Goal: Task Accomplishment & Management: Complete application form

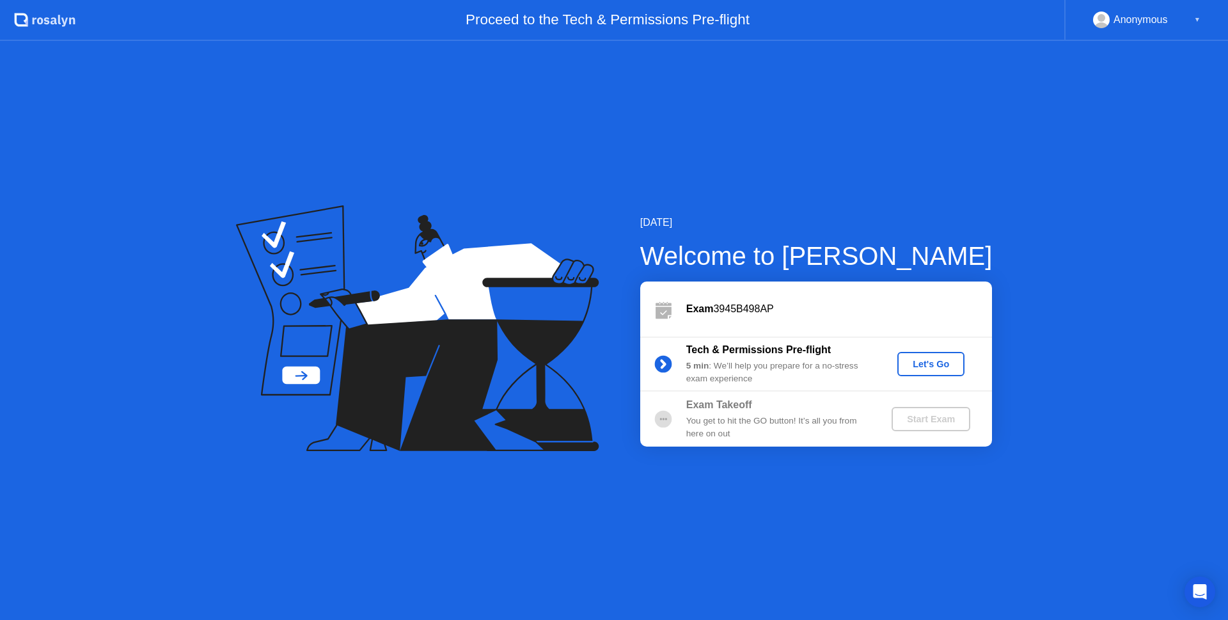
click at [936, 362] on div "Let's Go" at bounding box center [930, 364] width 57 height 10
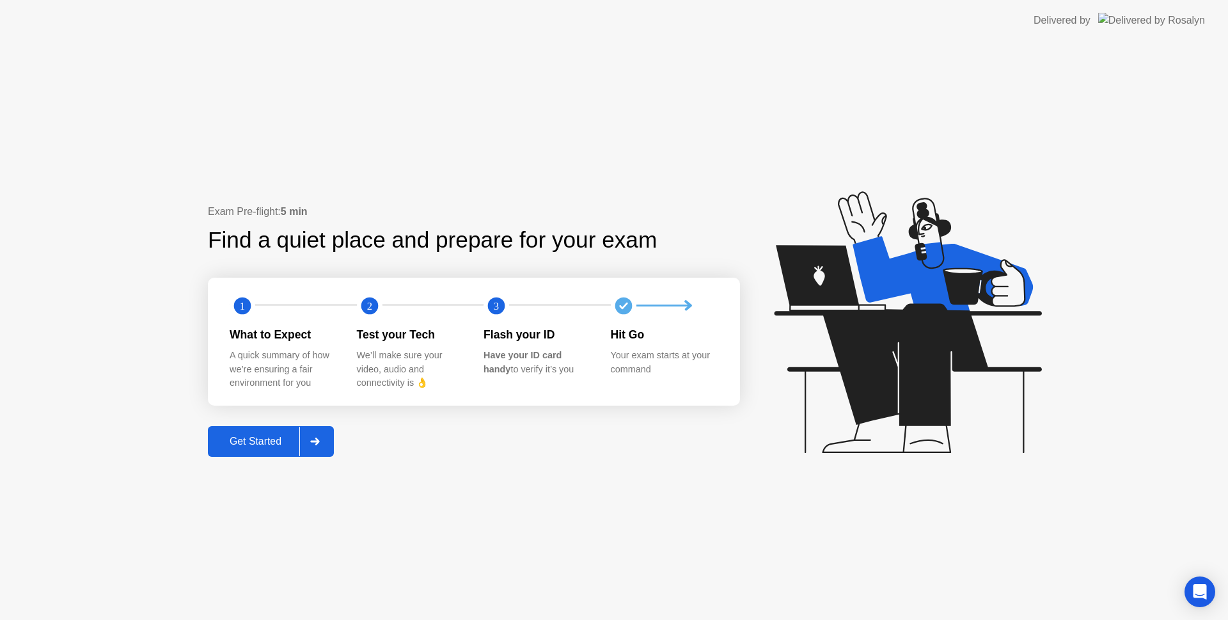
click at [271, 446] on div "Get Started" at bounding box center [256, 442] width 88 height 12
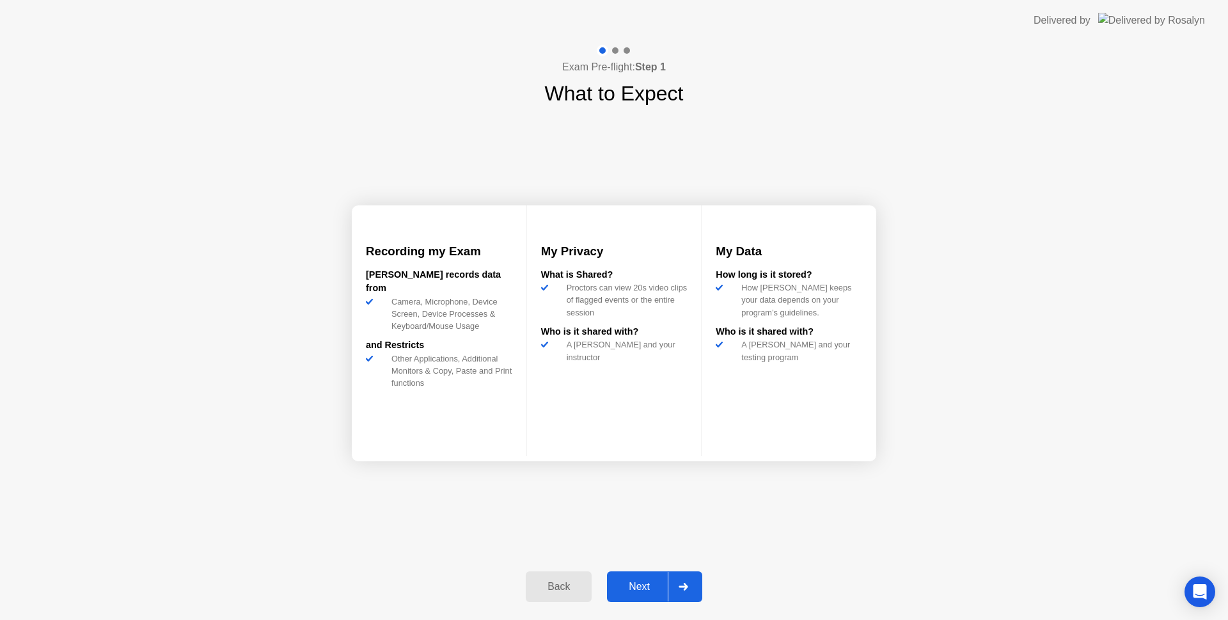
click at [642, 578] on button "Next" at bounding box center [654, 586] width 95 height 31
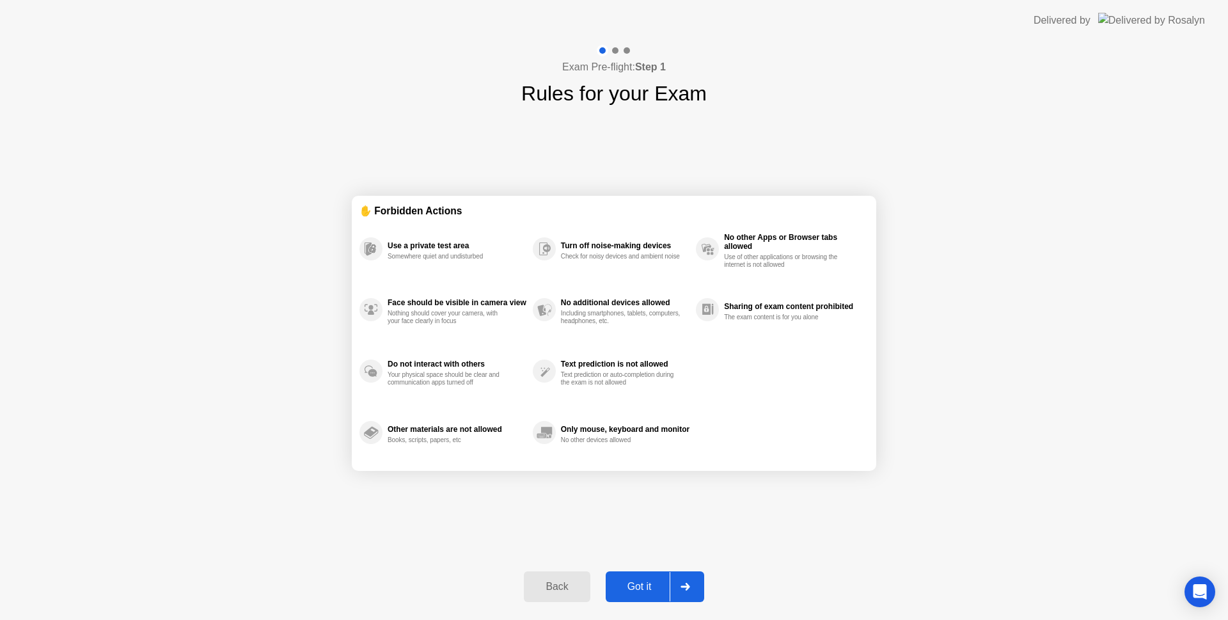
click at [672, 583] on div at bounding box center [685, 586] width 31 height 29
select select "**********"
select select "*******"
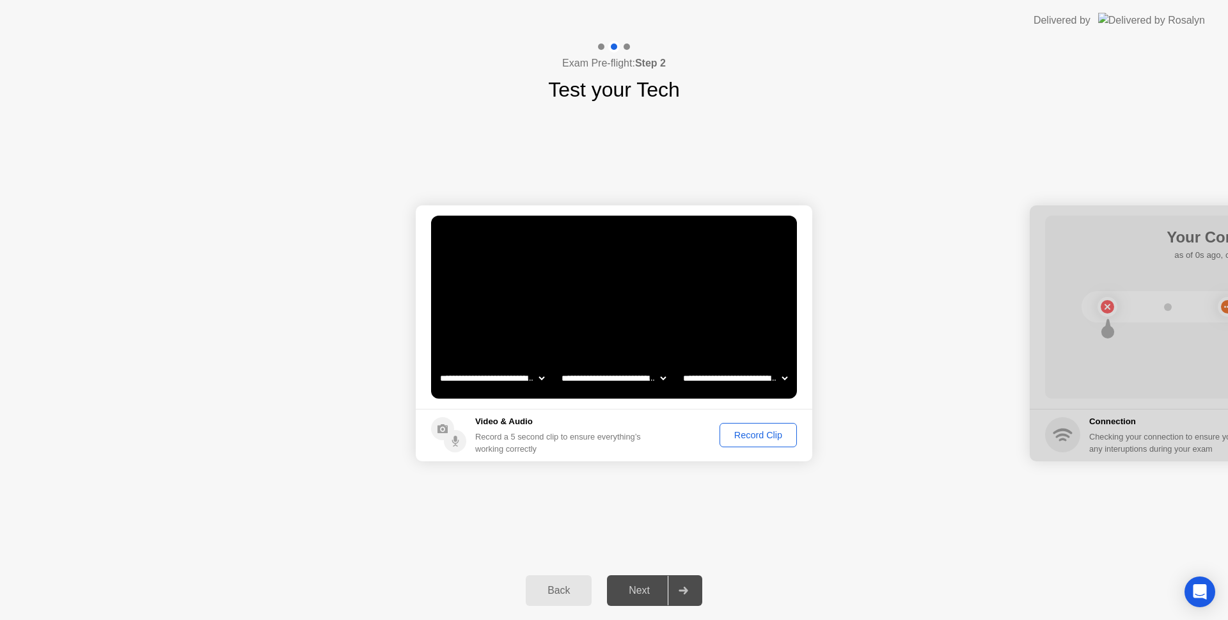
click at [739, 437] on div "Record Clip" at bounding box center [758, 435] width 68 height 10
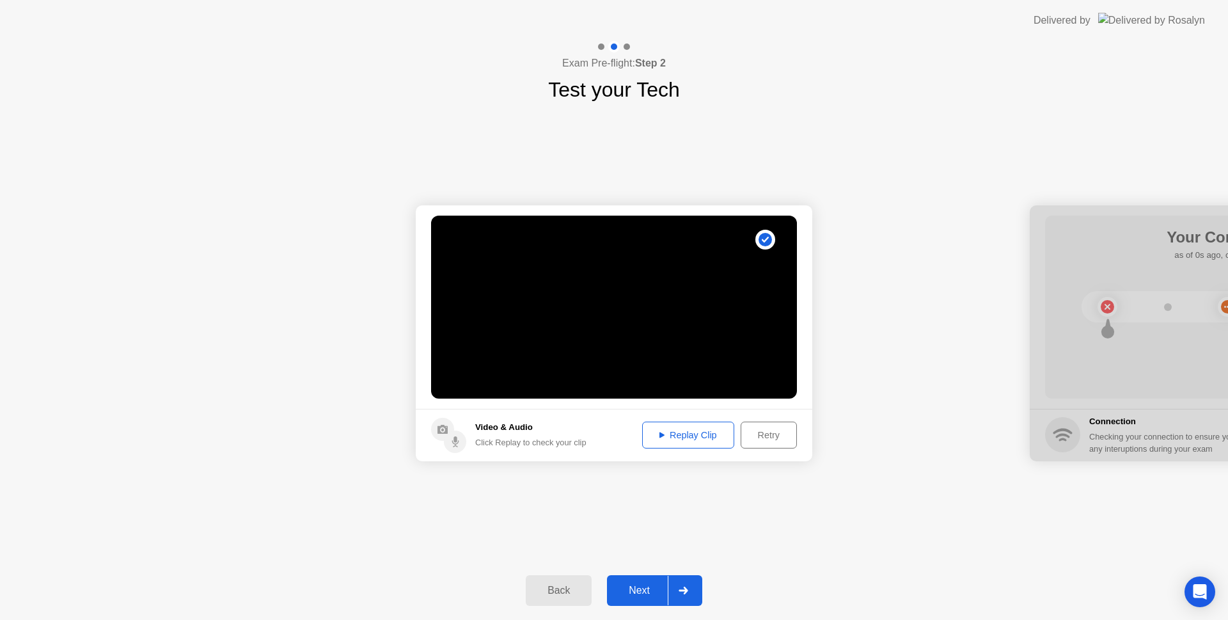
click at [692, 439] on div "Replay Clip" at bounding box center [688, 435] width 83 height 10
click at [649, 590] on div "Next" at bounding box center [639, 591] width 57 height 12
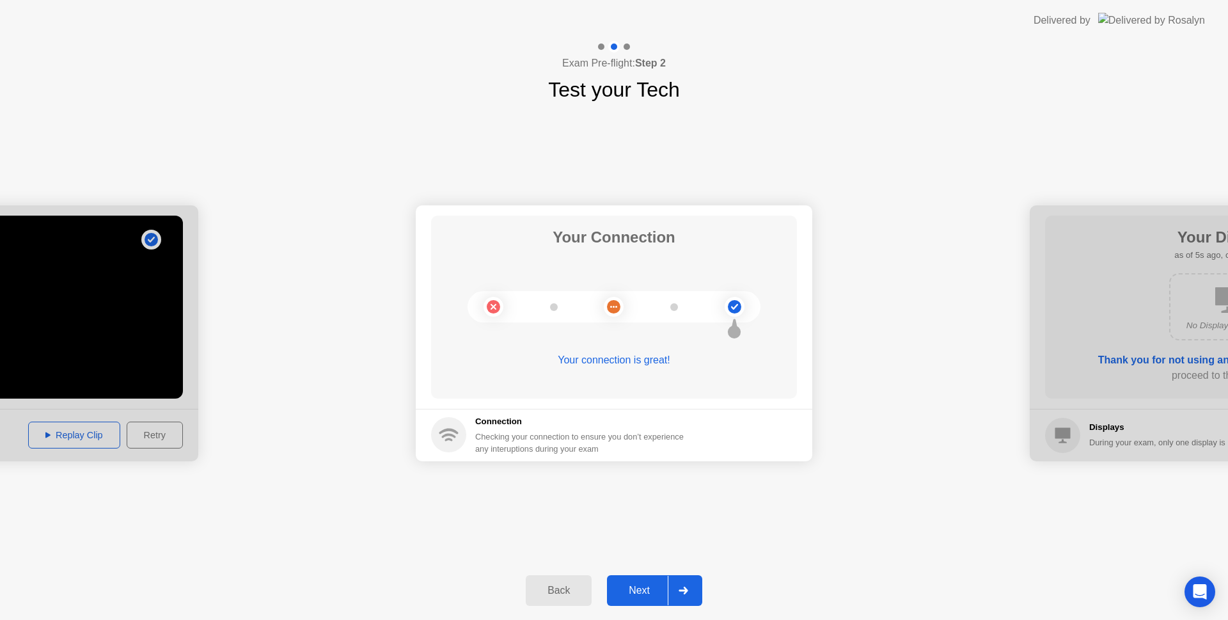
click at [628, 599] on button "Next" at bounding box center [654, 590] width 95 height 31
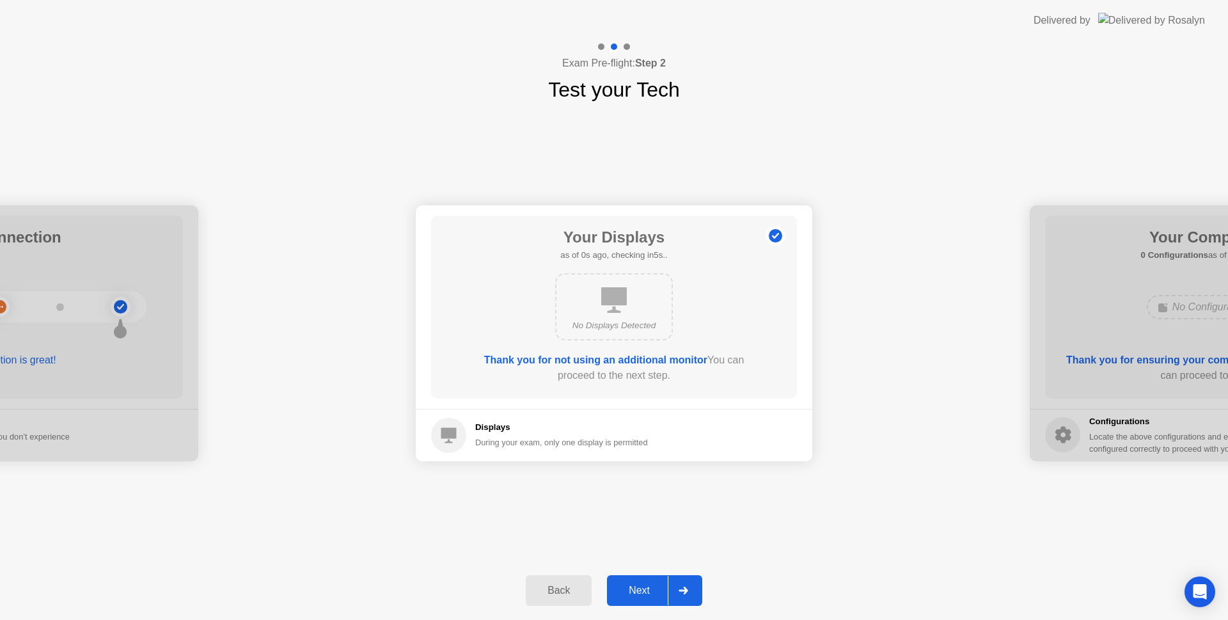
click at [615, 308] on icon at bounding box center [614, 300] width 26 height 26
click at [617, 585] on div "Next" at bounding box center [639, 591] width 57 height 12
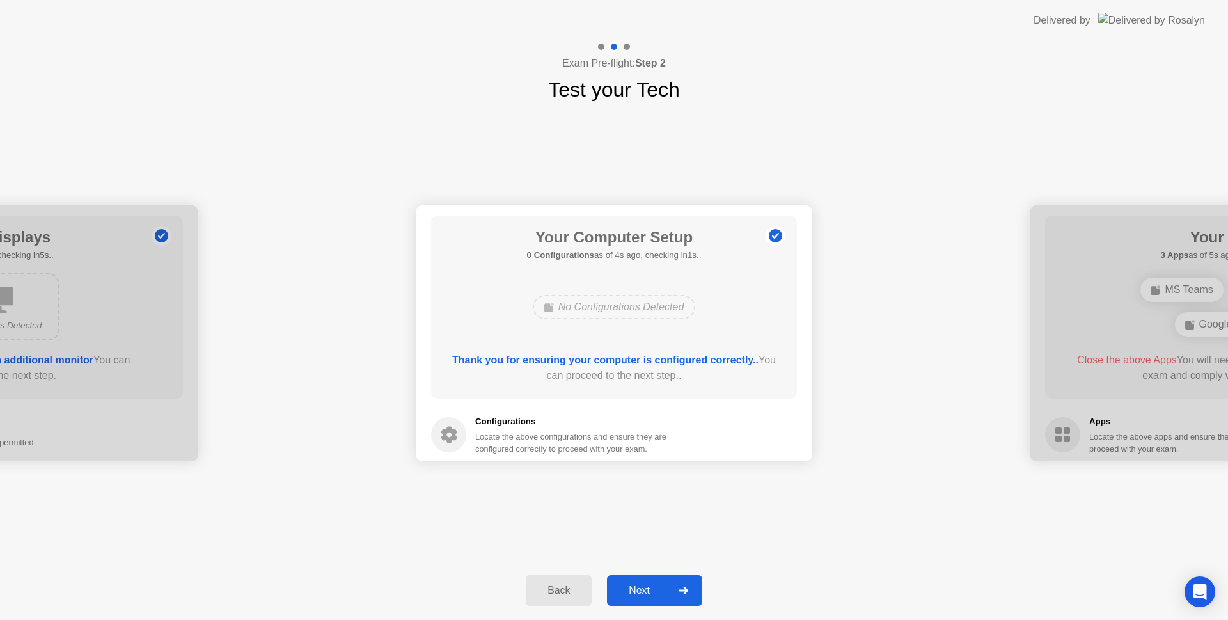
click at [634, 601] on button "Next" at bounding box center [654, 590] width 95 height 31
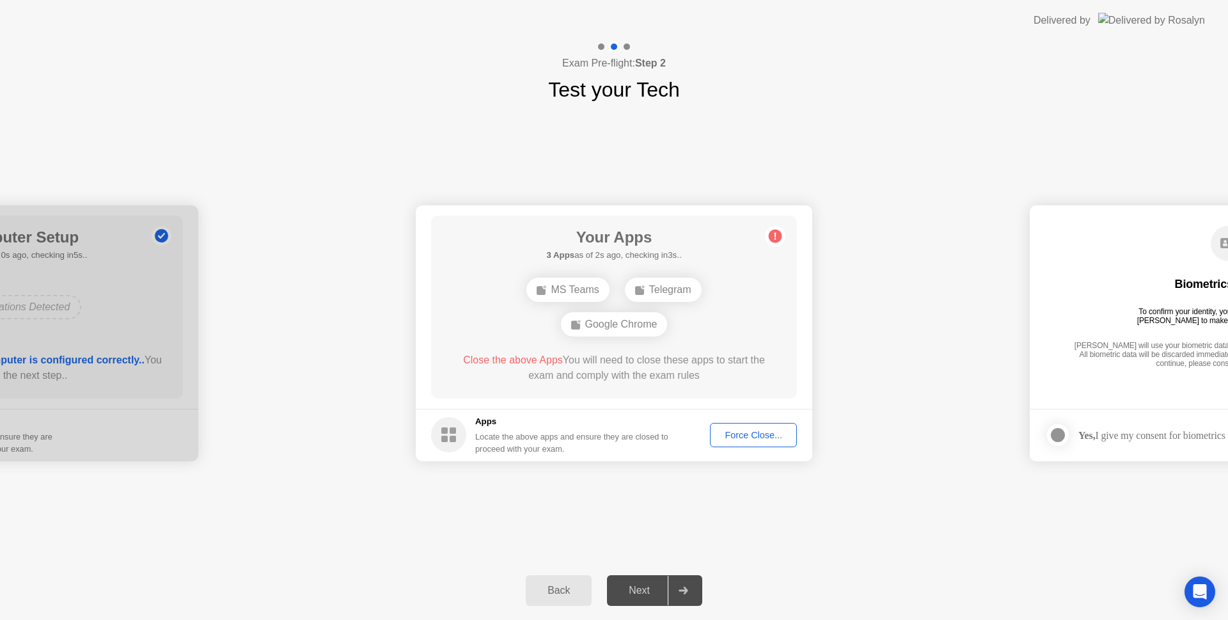
click at [638, 595] on div "Next" at bounding box center [639, 591] width 57 height 12
click at [581, 590] on div "Back" at bounding box center [559, 591] width 58 height 12
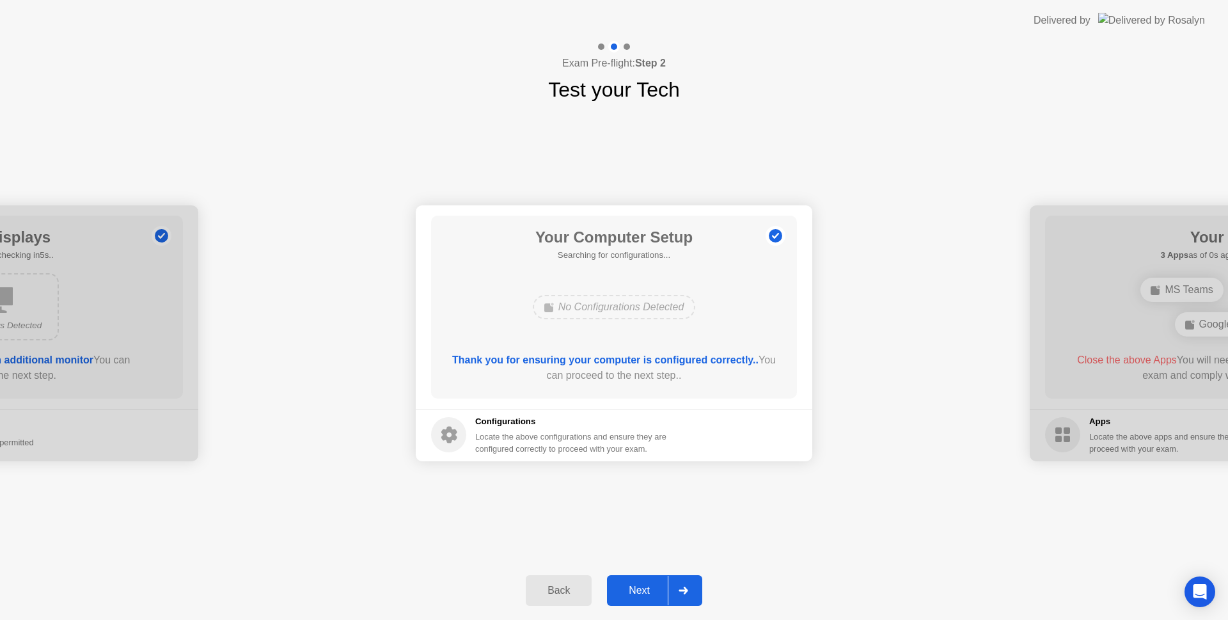
click at [581, 590] on div "Back" at bounding box center [559, 591] width 58 height 12
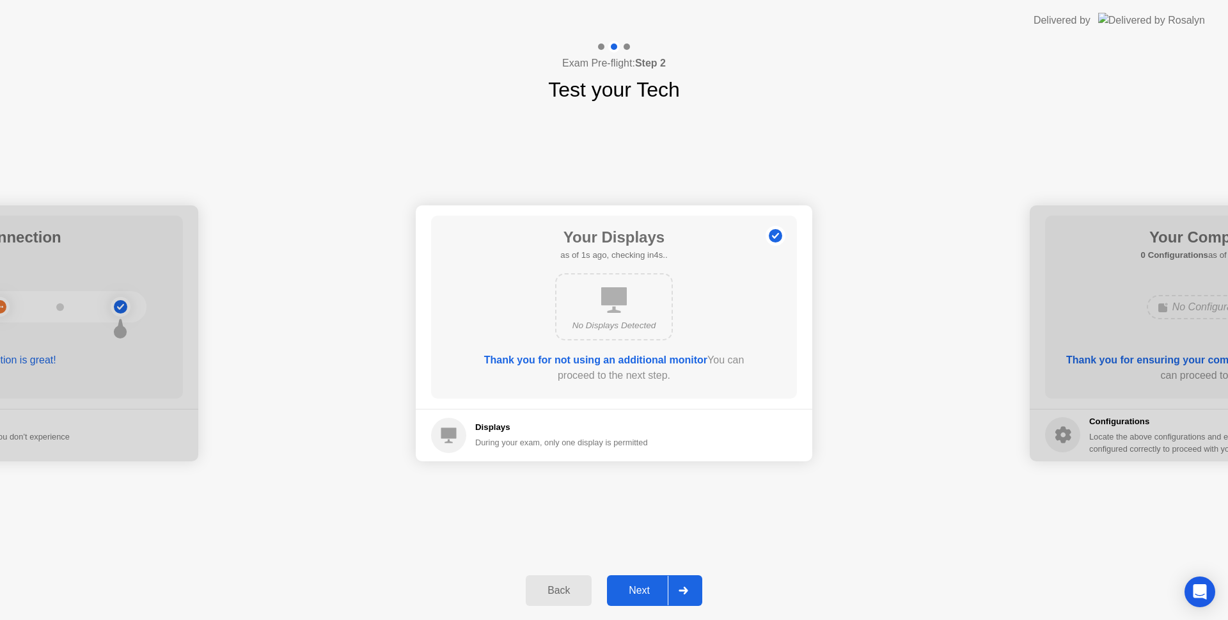
click at [635, 592] on div "Next" at bounding box center [639, 591] width 57 height 12
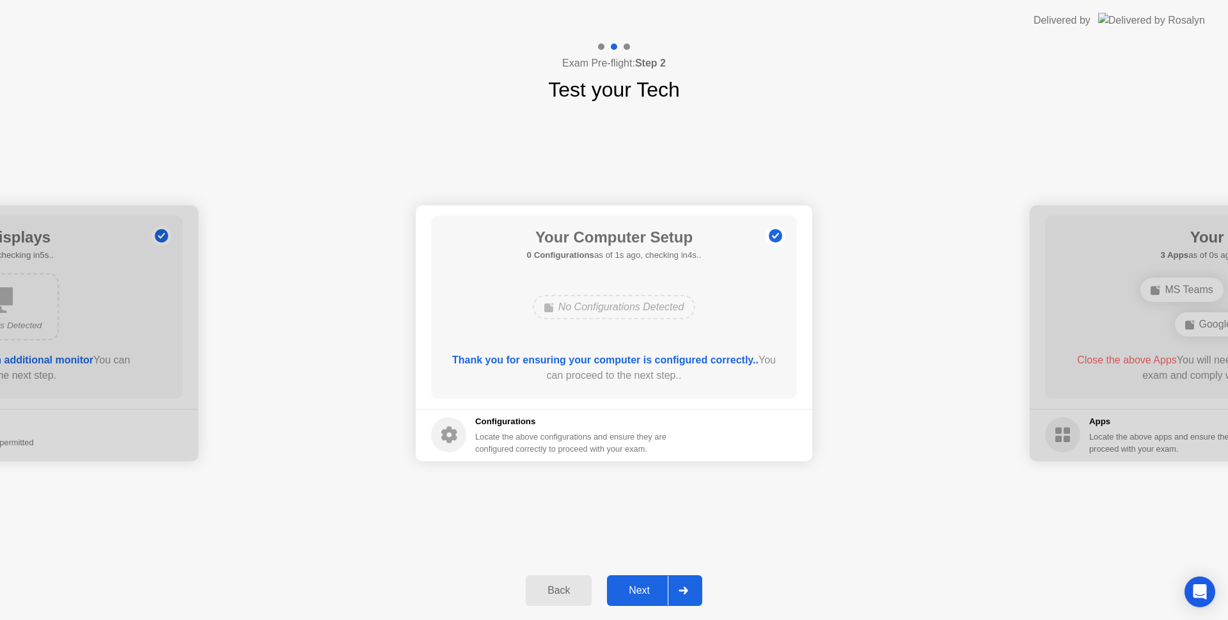
click at [638, 590] on div "Next" at bounding box center [639, 591] width 57 height 12
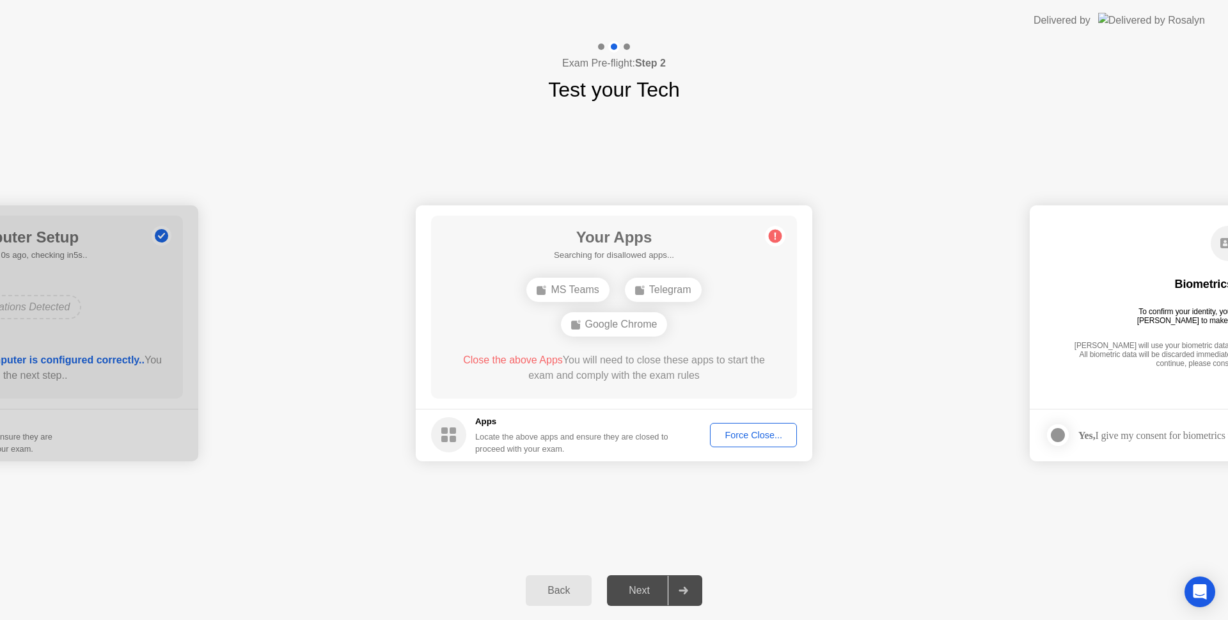
click at [760, 435] on div "Force Close..." at bounding box center [753, 435] width 78 height 10
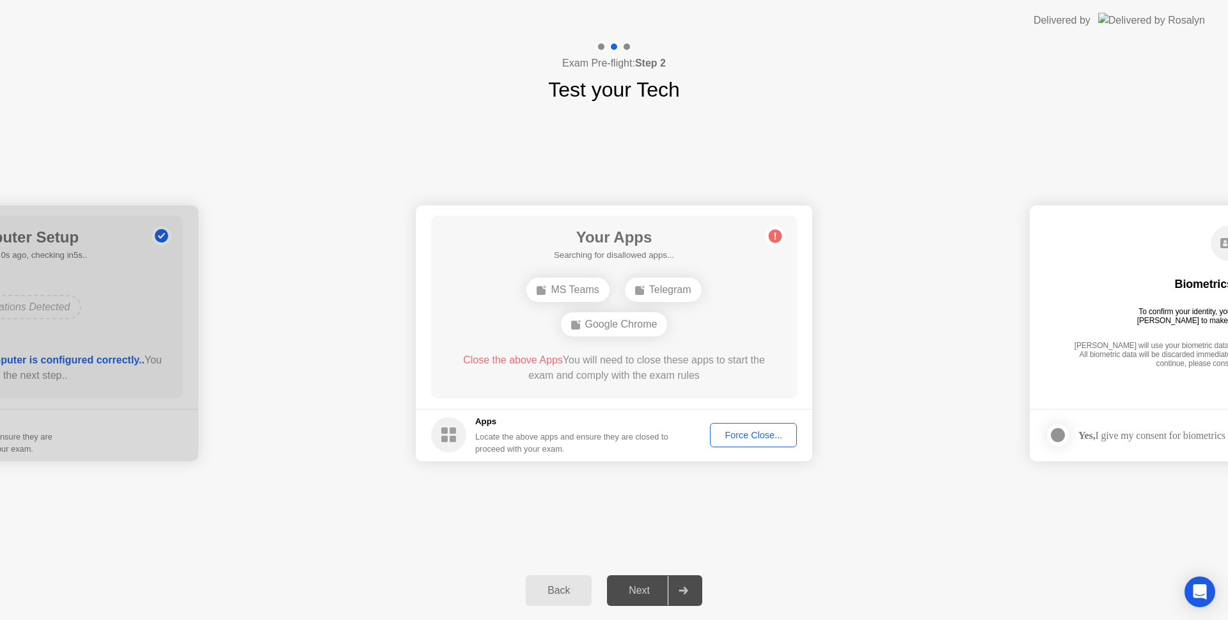
click at [754, 430] on div "Force Close..." at bounding box center [753, 435] width 78 height 10
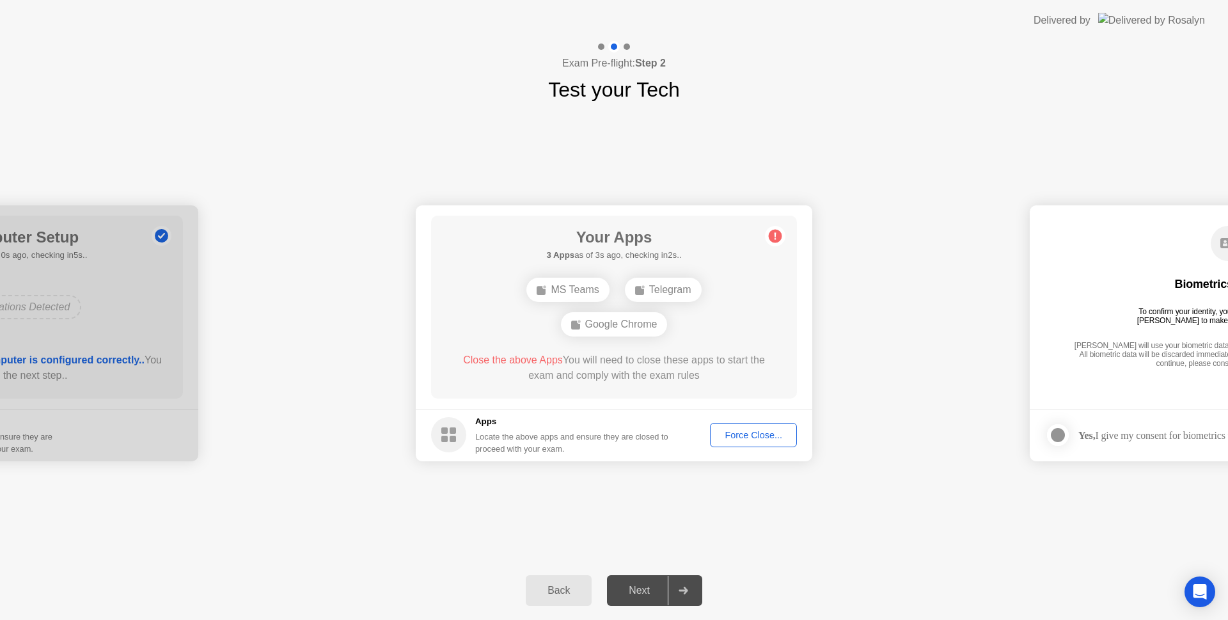
click at [748, 436] on div "Force Close..." at bounding box center [753, 435] width 78 height 10
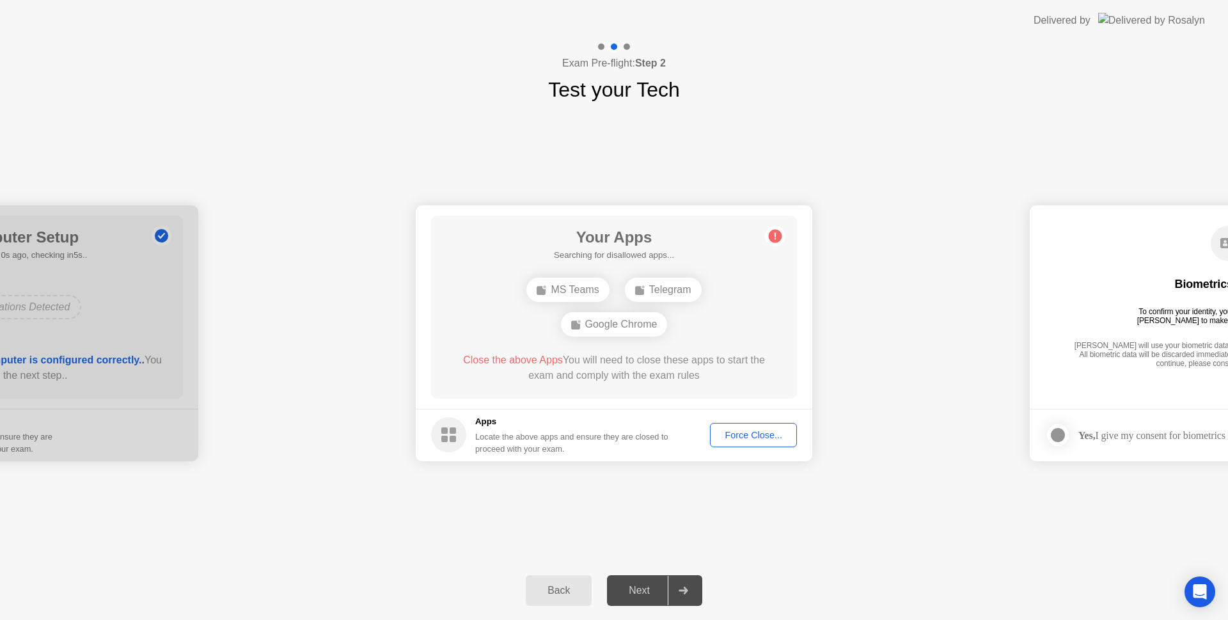
click at [741, 436] on div "Force Close..." at bounding box center [753, 435] width 78 height 10
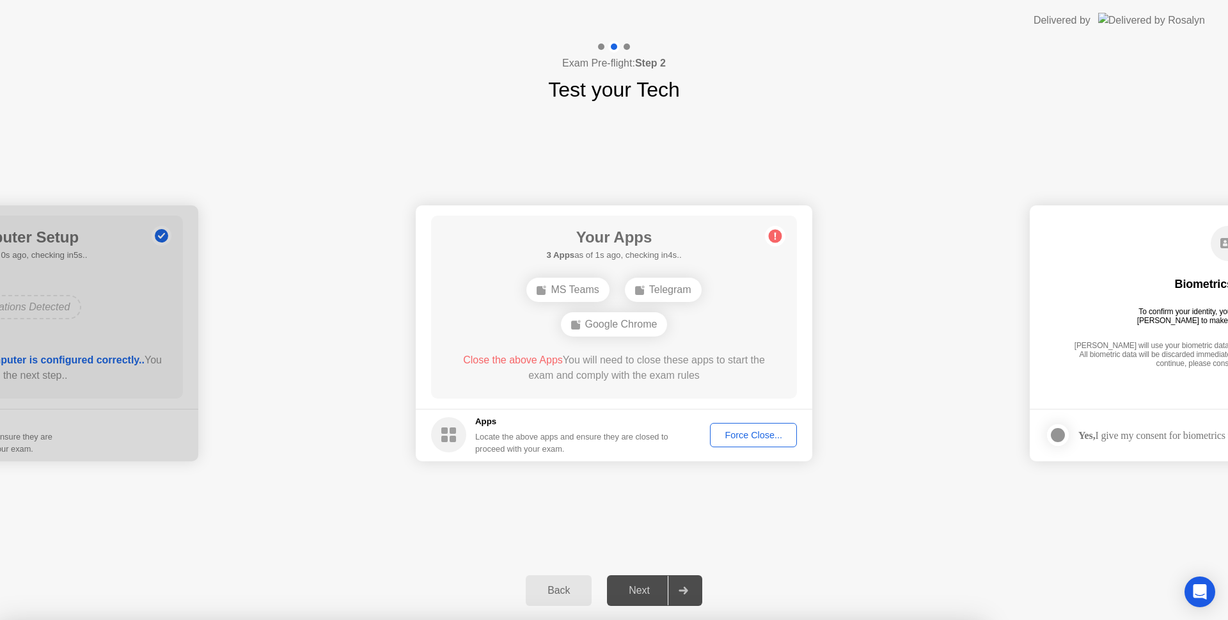
click at [867, 619] on div at bounding box center [614, 620] width 1228 height 0
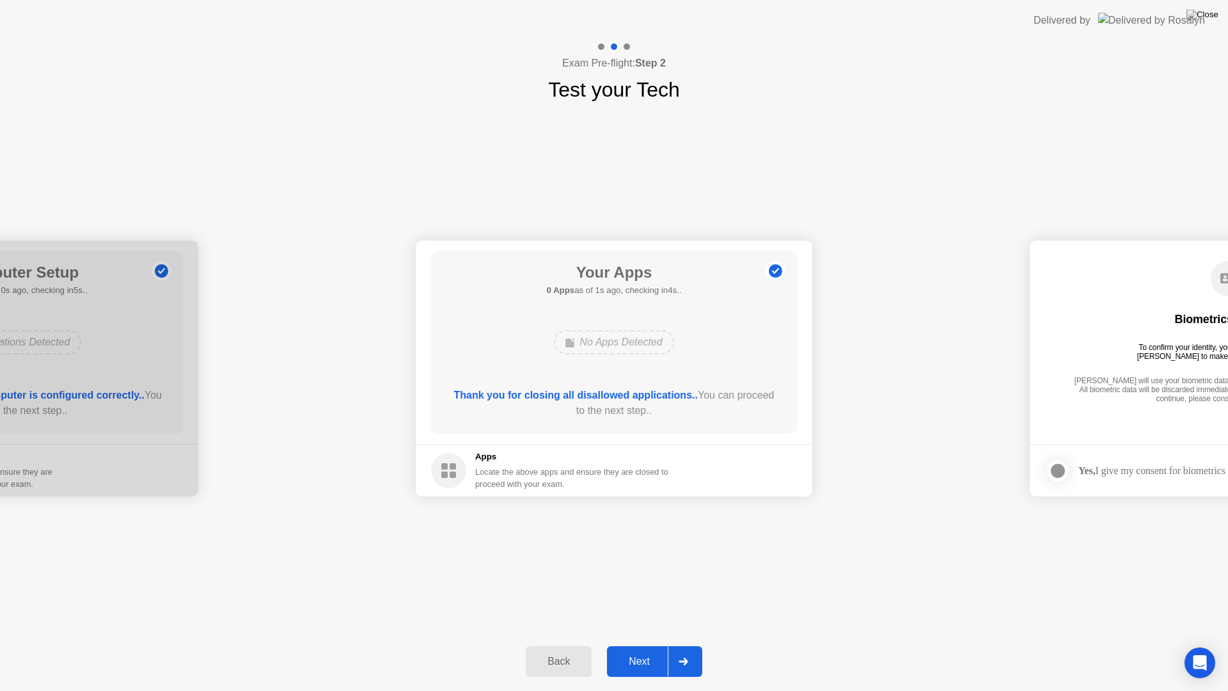
click at [637, 619] on div "Next" at bounding box center [639, 662] width 57 height 12
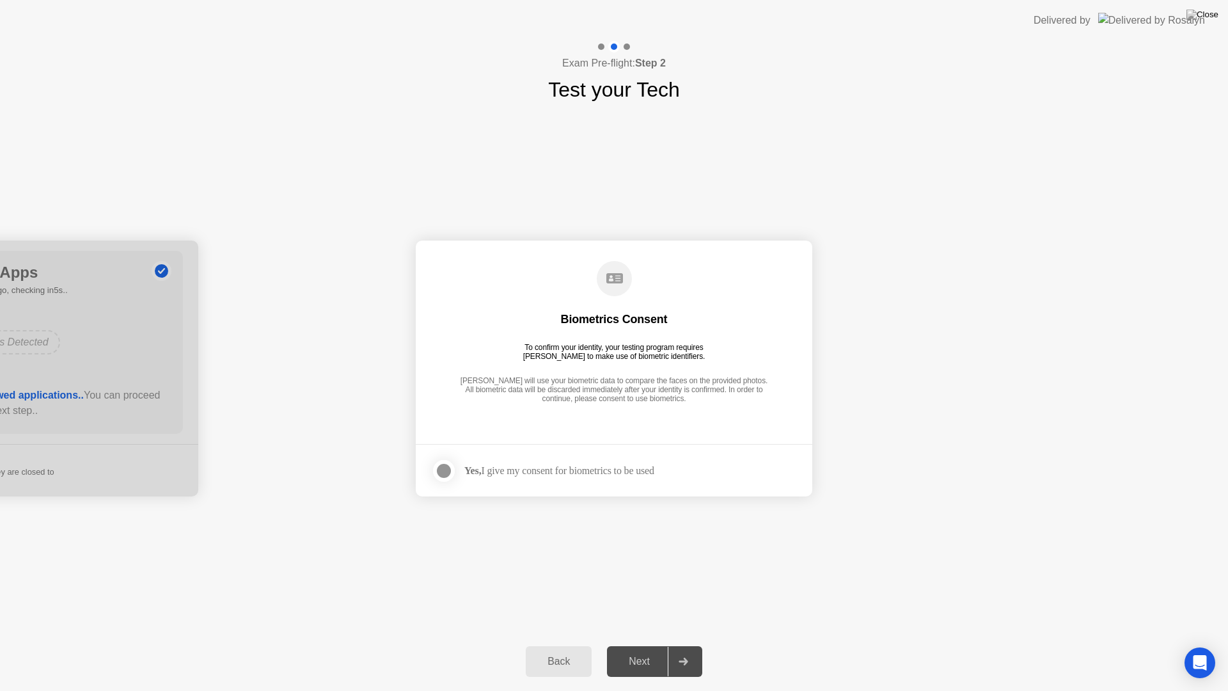
drag, startPoint x: 632, startPoint y: 668, endPoint x: 594, endPoint y: 450, distance: 220.7
click at [632, 619] on div "Next" at bounding box center [639, 662] width 57 height 12
click at [455, 482] on label at bounding box center [447, 471] width 33 height 26
click at [638, 619] on div "Next" at bounding box center [639, 662] width 57 height 12
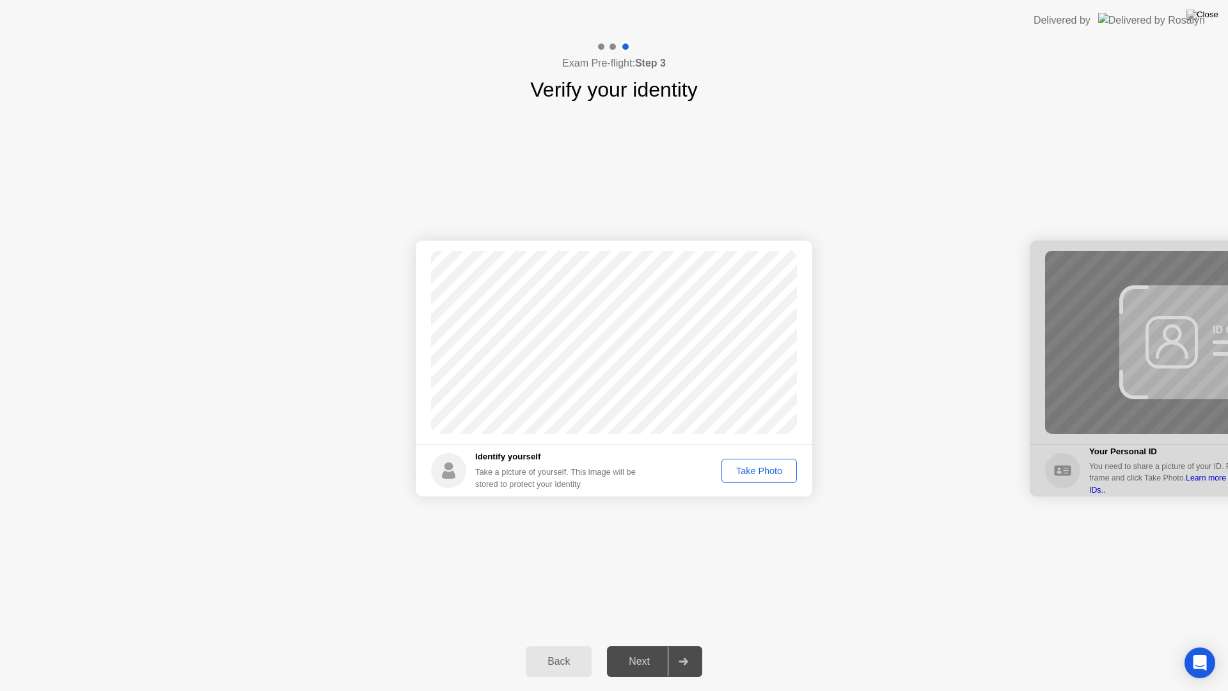
click at [765, 461] on button "Take Photo" at bounding box center [758, 471] width 75 height 24
click at [769, 476] on div "Retake" at bounding box center [768, 471] width 50 height 10
click at [761, 474] on div "Take Photo" at bounding box center [759, 471] width 67 height 10
click at [652, 619] on div "Next" at bounding box center [639, 662] width 57 height 12
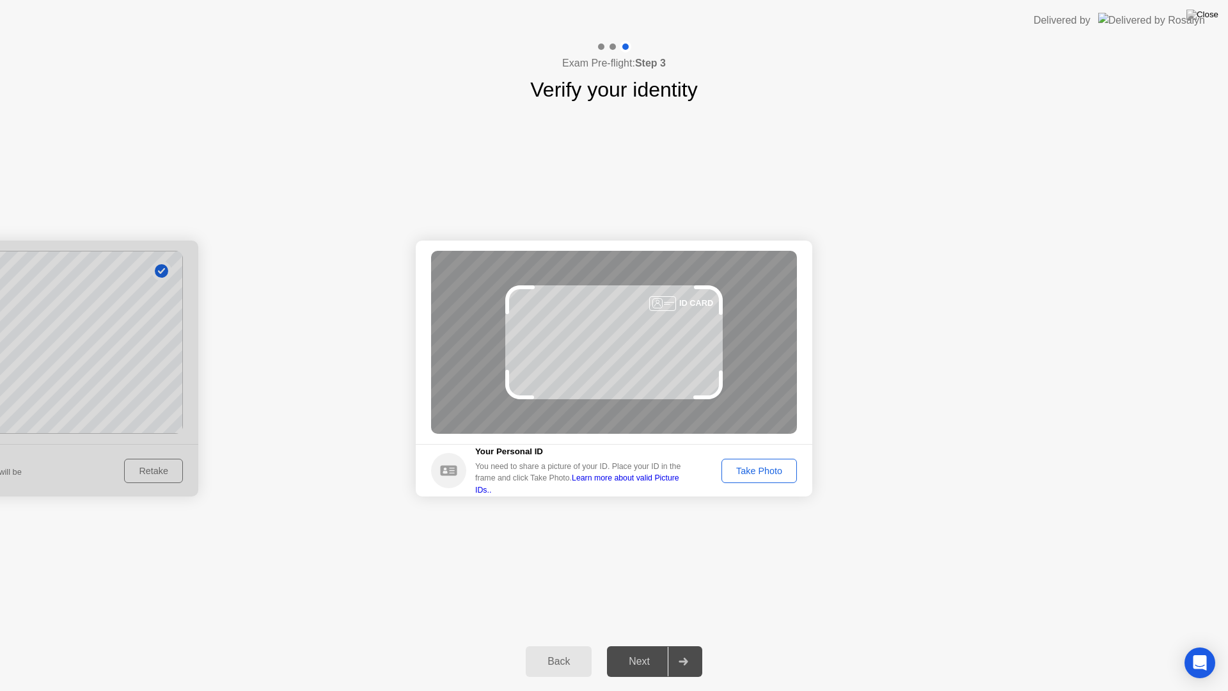
click at [769, 471] on div "Take Photo" at bounding box center [759, 471] width 67 height 10
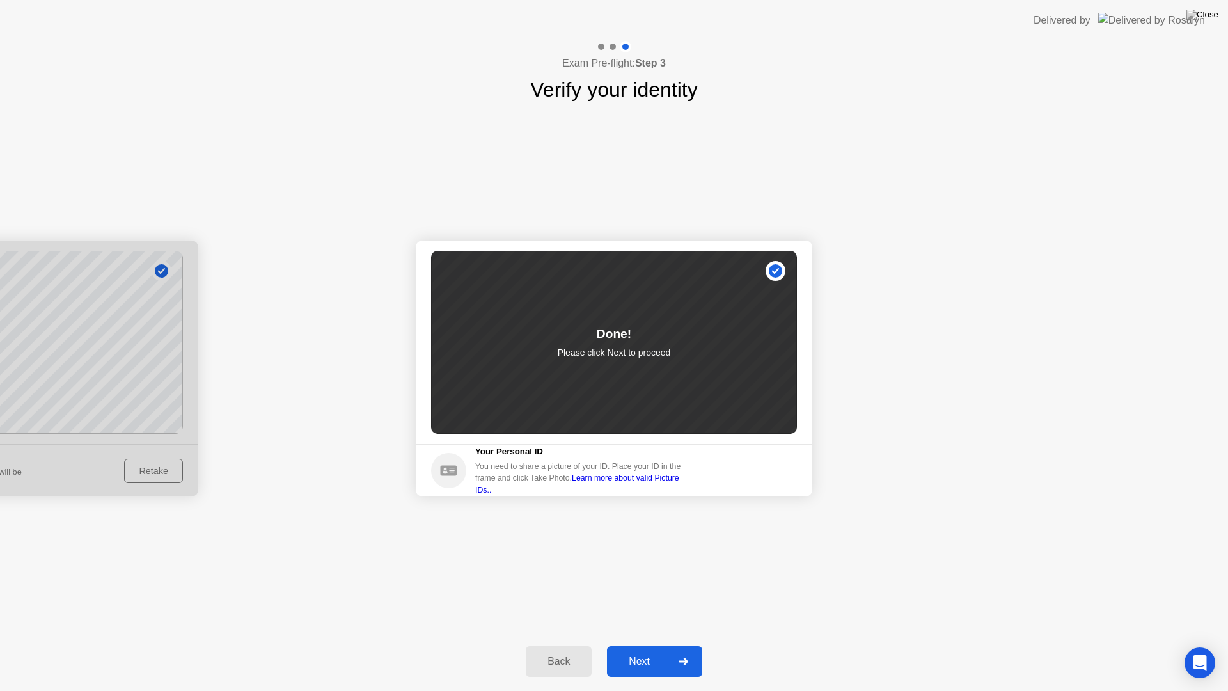
click at [649, 619] on div "Next" at bounding box center [639, 662] width 57 height 12
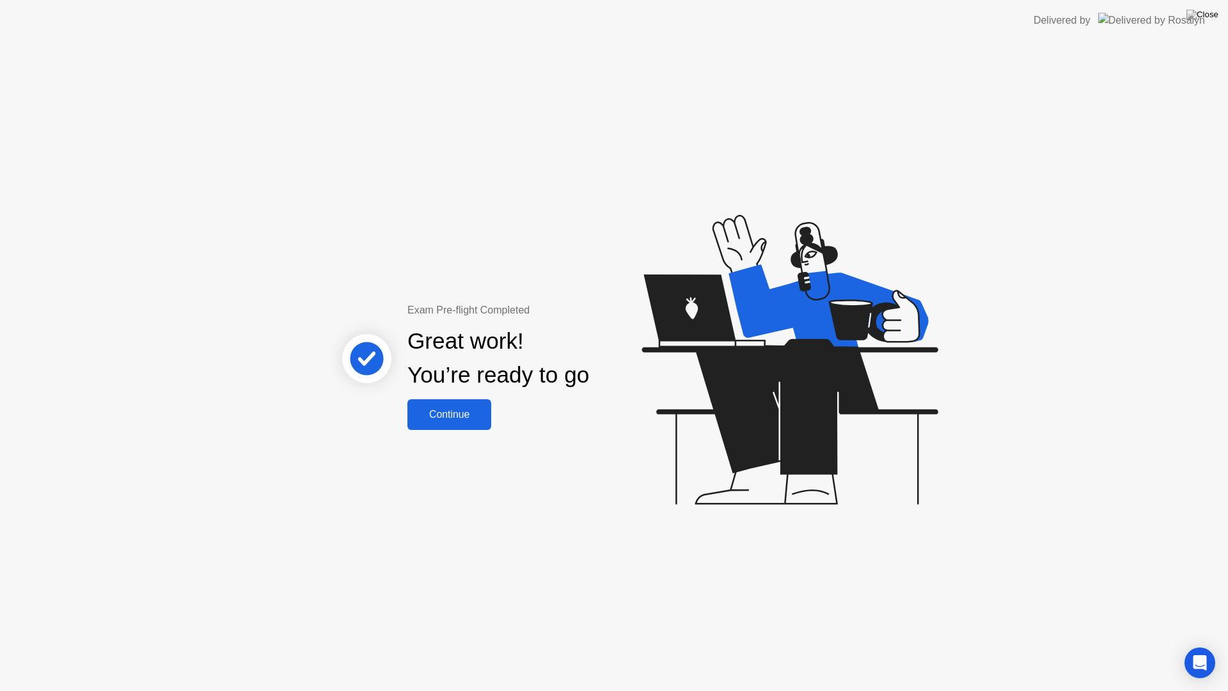
click at [458, 412] on div "Continue" at bounding box center [449, 415] width 76 height 12
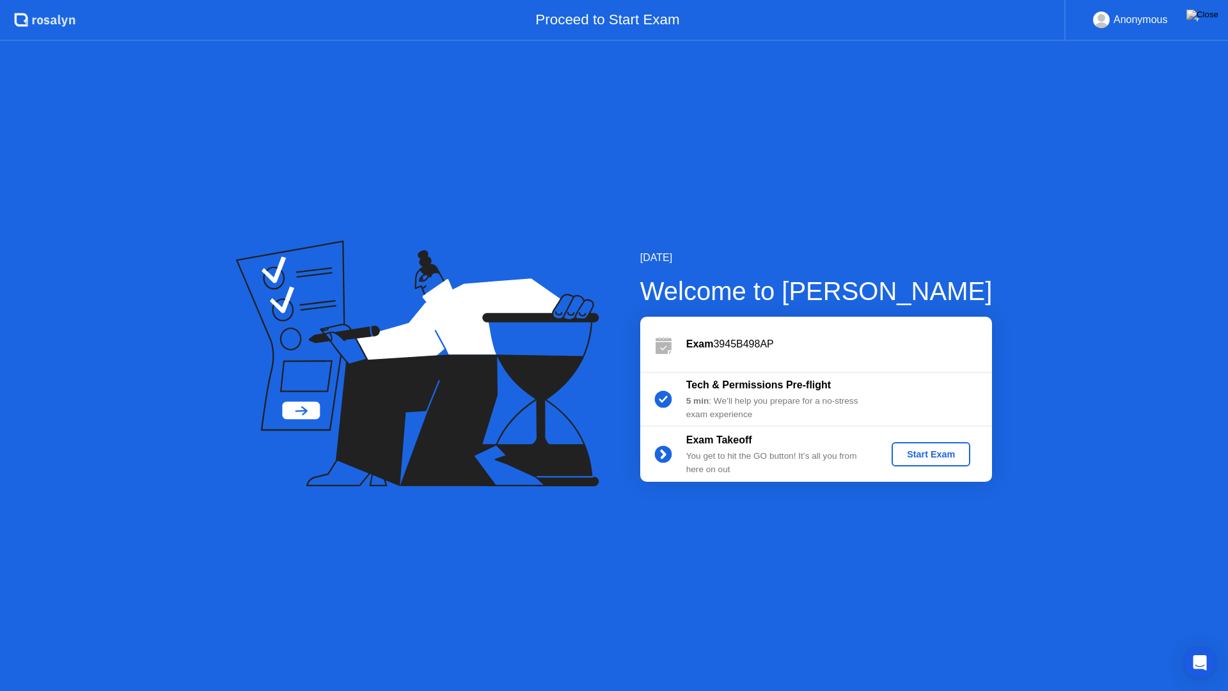
click at [934, 462] on button "Start Exam" at bounding box center [931, 454] width 79 height 24
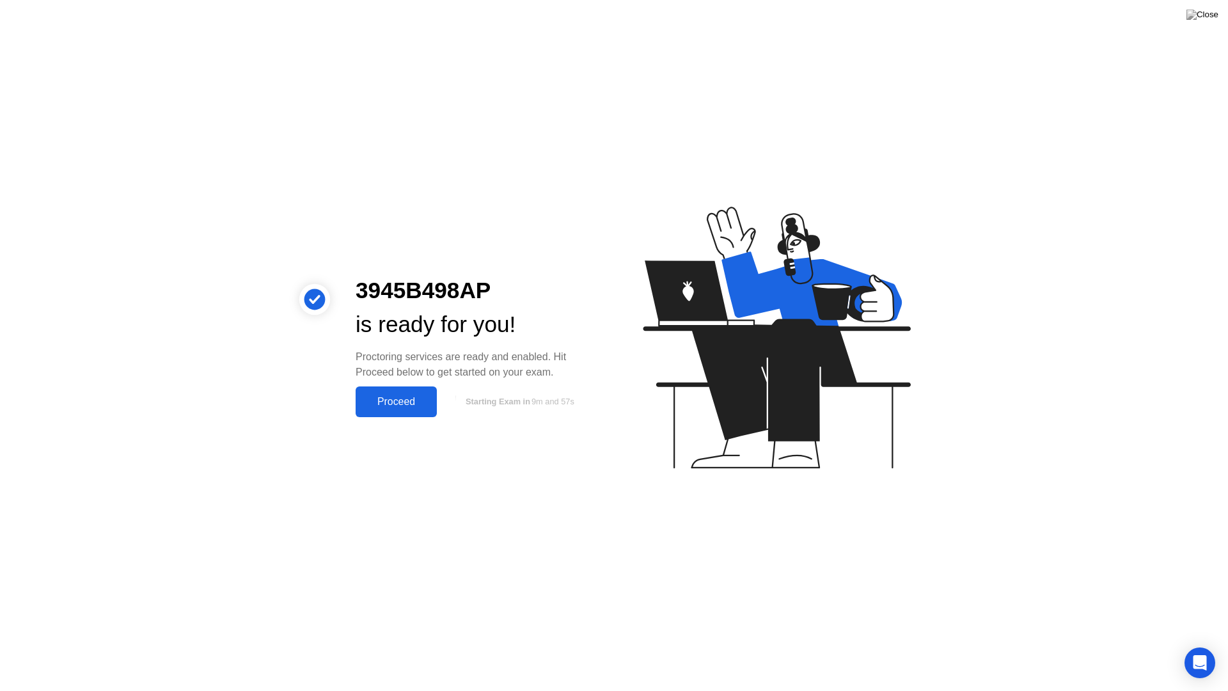
click at [409, 404] on div "Proceed" at bounding box center [396, 402] width 74 height 12
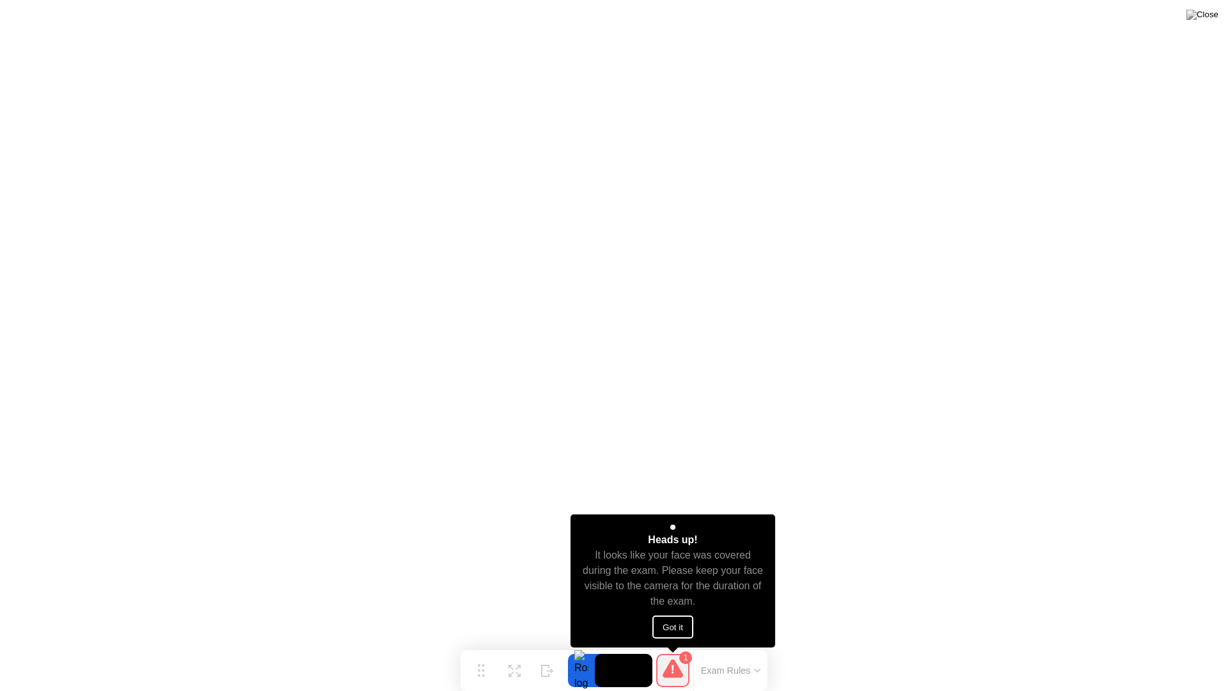
click at [681, 618] on button "Got it" at bounding box center [672, 626] width 41 height 23
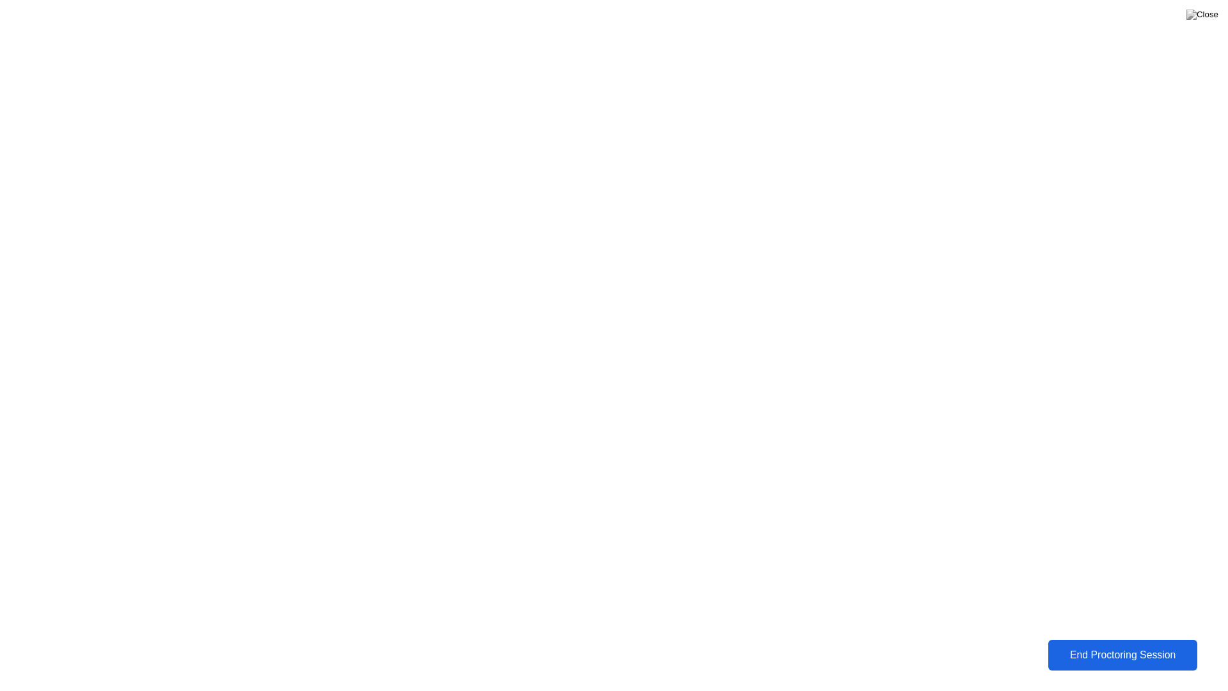
click at [1092, 619] on div "End Proctoring Session" at bounding box center [1122, 655] width 141 height 12
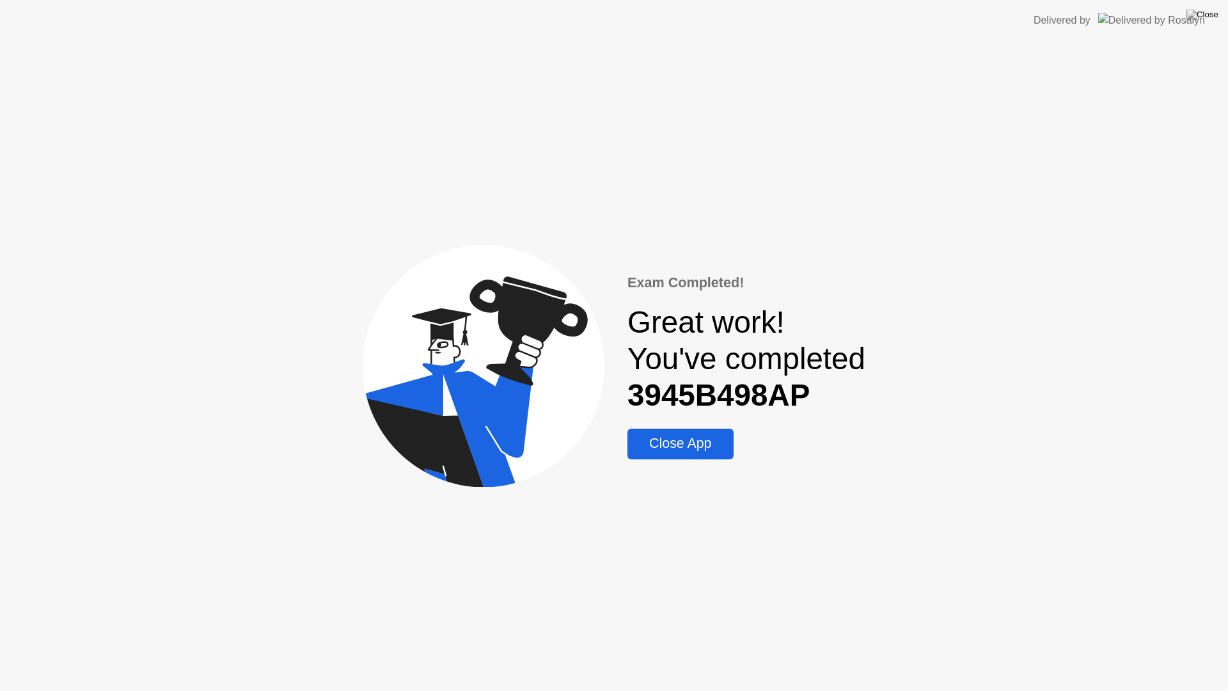
click at [696, 441] on div "Close App" at bounding box center [680, 444] width 98 height 16
